Goal: Task Accomplishment & Management: Manage account settings

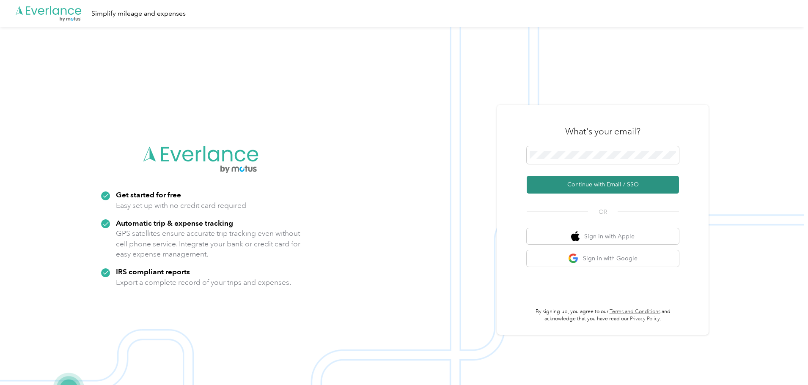
click at [598, 193] on button "Continue with Email / SSO" at bounding box center [602, 185] width 152 height 18
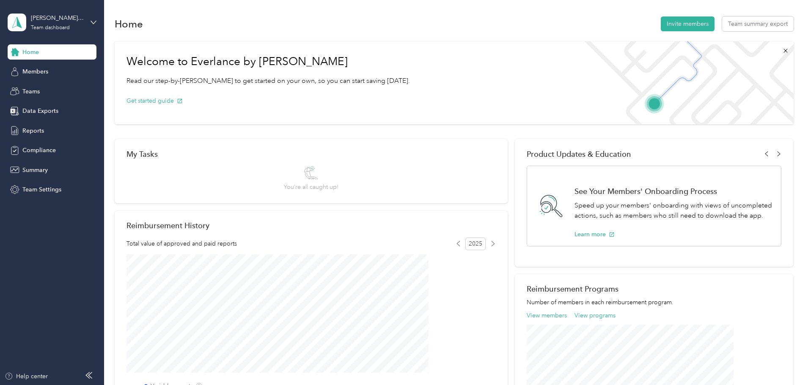
click at [91, 18] on div "[PERSON_NAME][EMAIL_ADDRESS][PERSON_NAME][DOMAIN_NAME] Team dashboard" at bounding box center [52, 23] width 89 height 30
click at [58, 90] on div "Personal dashboard" at bounding box center [41, 88] width 53 height 9
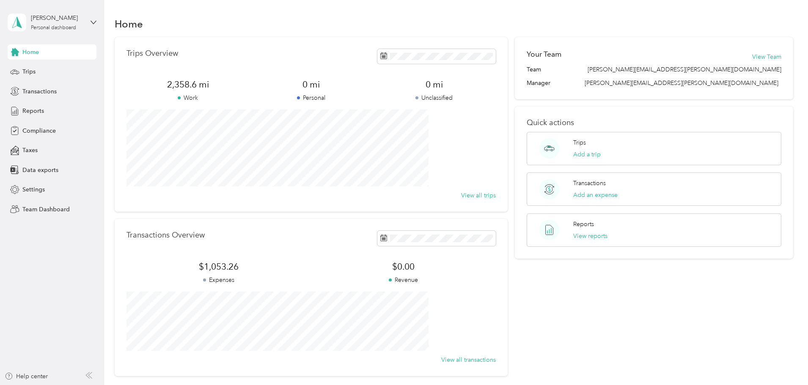
scroll to position [78, 0]
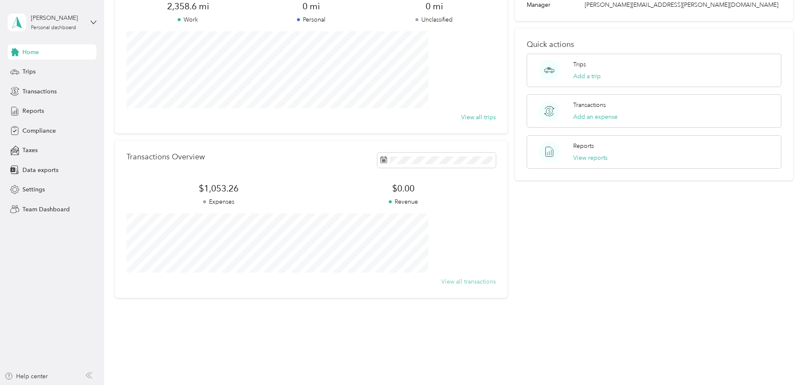
click at [465, 282] on button "View all transactions" at bounding box center [468, 281] width 55 height 9
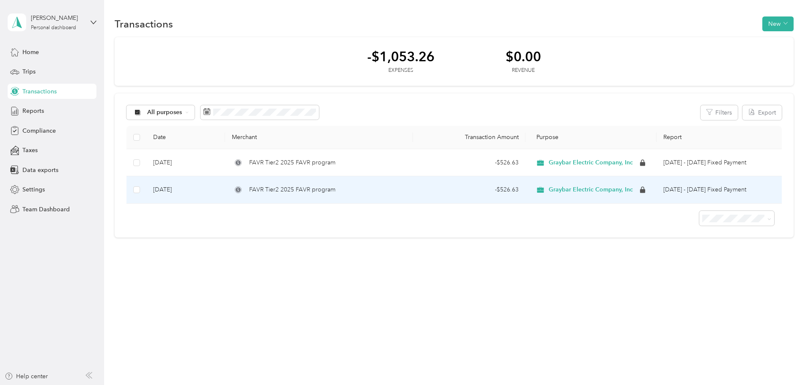
click at [500, 195] on div "- $526.63" at bounding box center [468, 189] width 99 height 9
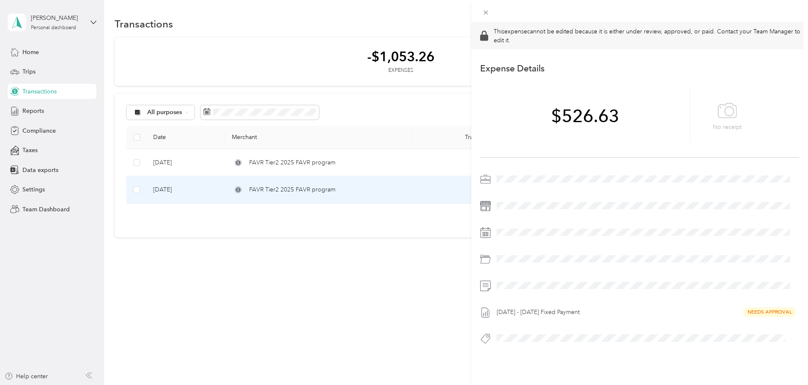
click at [40, 91] on div "This expense cannot be edited because it is either under review, approved, or p…" at bounding box center [404, 192] width 808 height 385
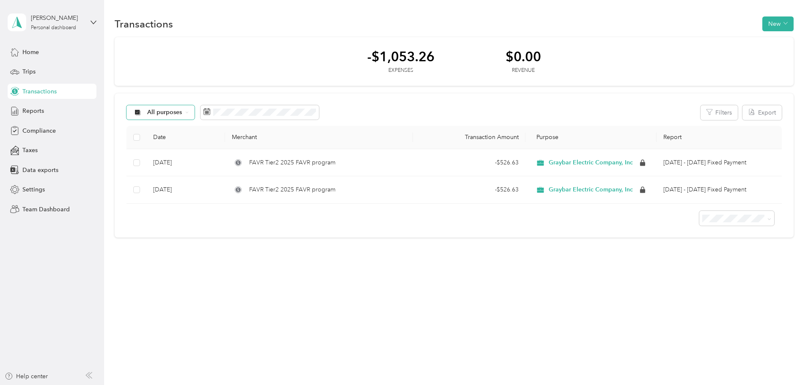
click at [182, 110] on span "All purposes" at bounding box center [157, 112] width 50 height 7
click at [223, 158] on span "Graybar Electric Company, Inc" at bounding box center [246, 157] width 84 height 9
click at [30, 149] on span "Taxes" at bounding box center [29, 150] width 15 height 9
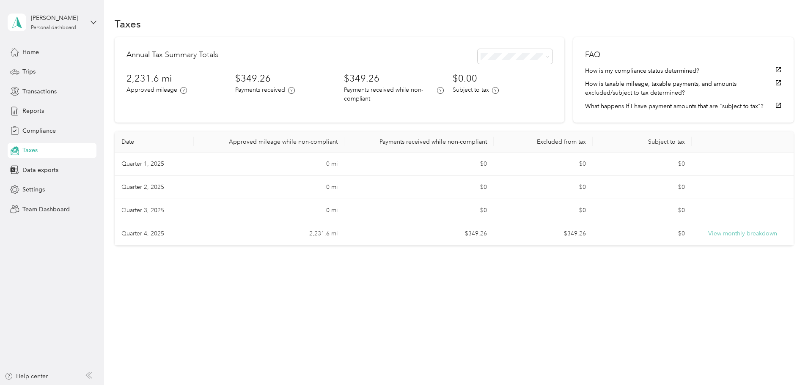
click at [708, 238] on button "View monthly breakdown" at bounding box center [742, 233] width 69 height 9
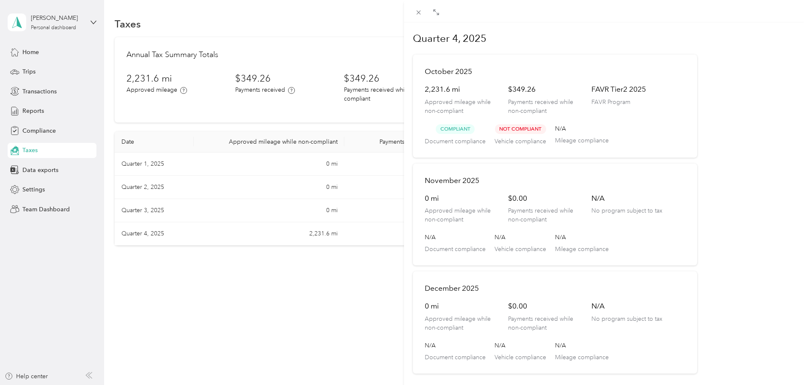
scroll to position [2, 0]
click at [38, 49] on div "Quarter 4, 2025 [DATE] 2,231.6 mi Approved mileage while non-compliant $349.26 …" at bounding box center [404, 192] width 808 height 385
